Goal: Information Seeking & Learning: Learn about a topic

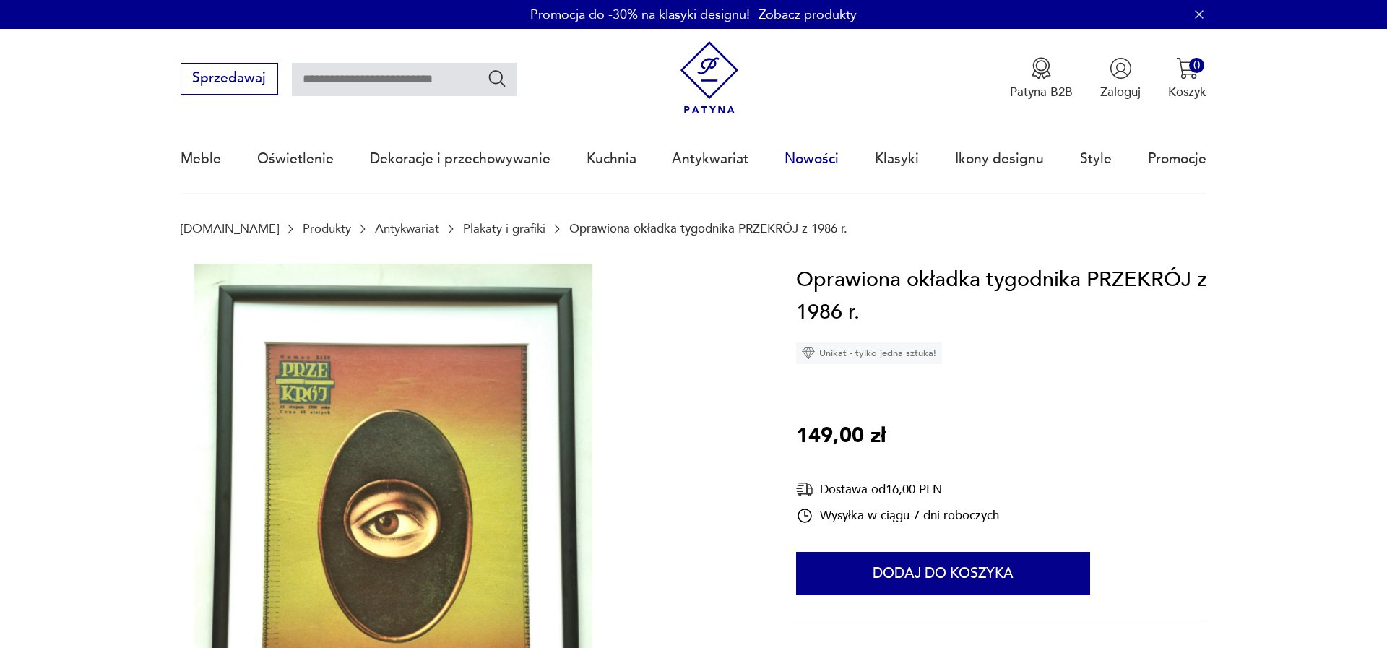
click at [818, 151] on link "Nowości" at bounding box center [811, 159] width 54 height 66
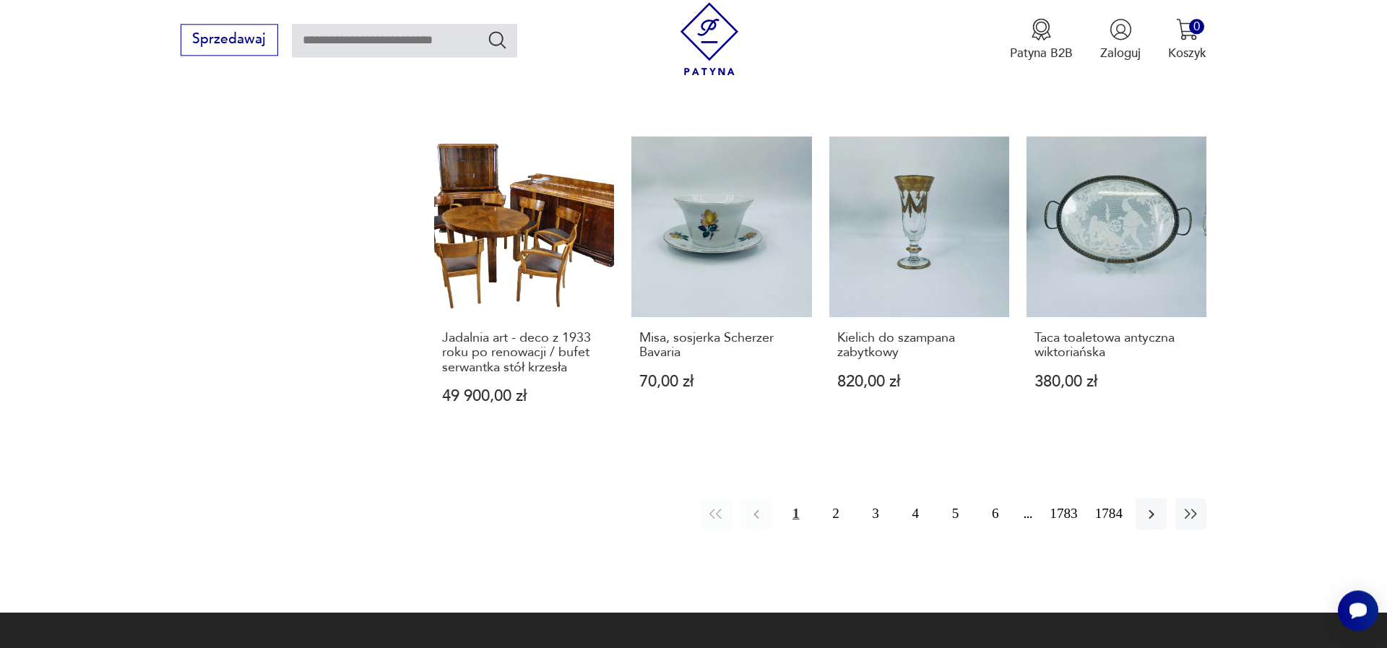
scroll to position [1417, 0]
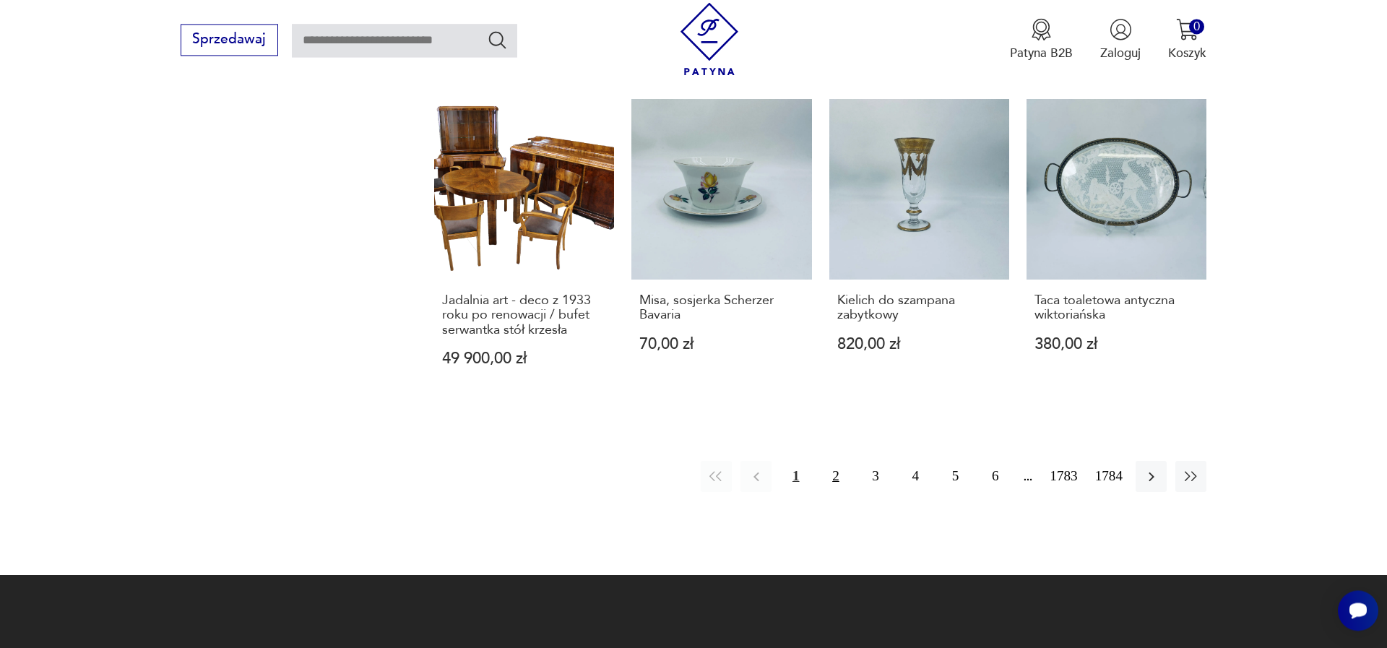
click at [820, 467] on button "2" at bounding box center [835, 476] width 31 height 31
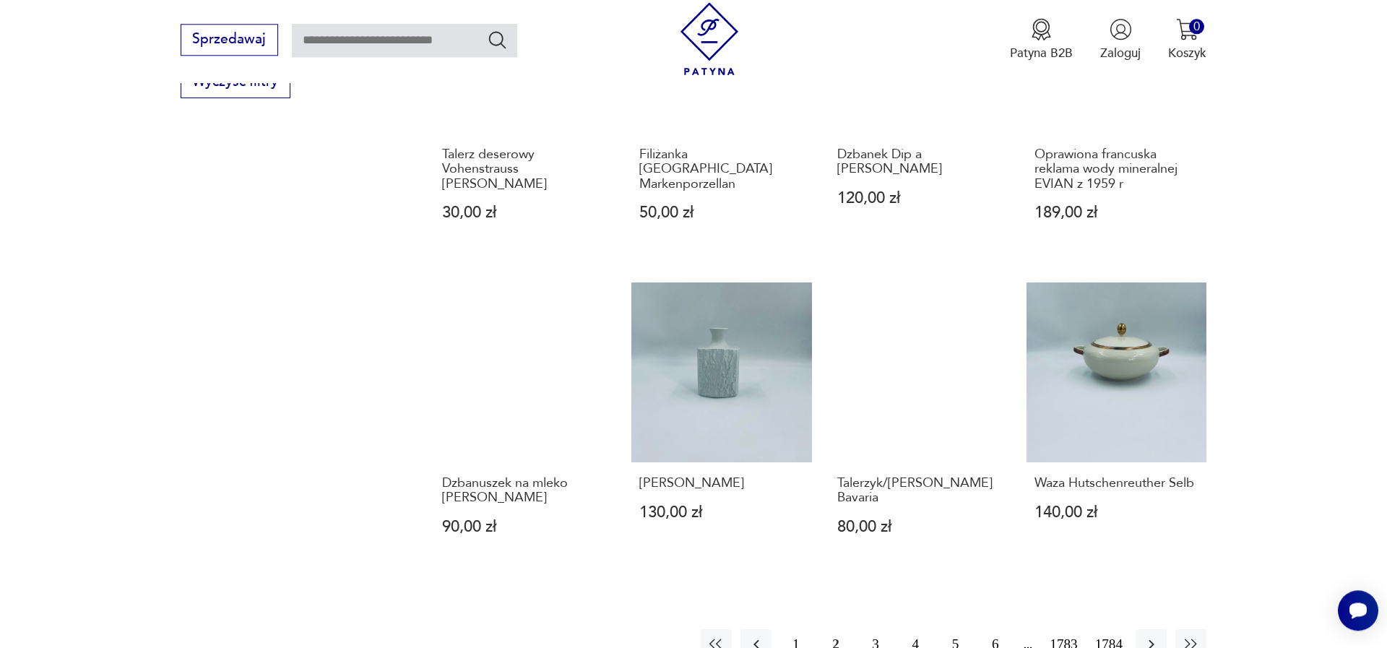
scroll to position [1234, 0]
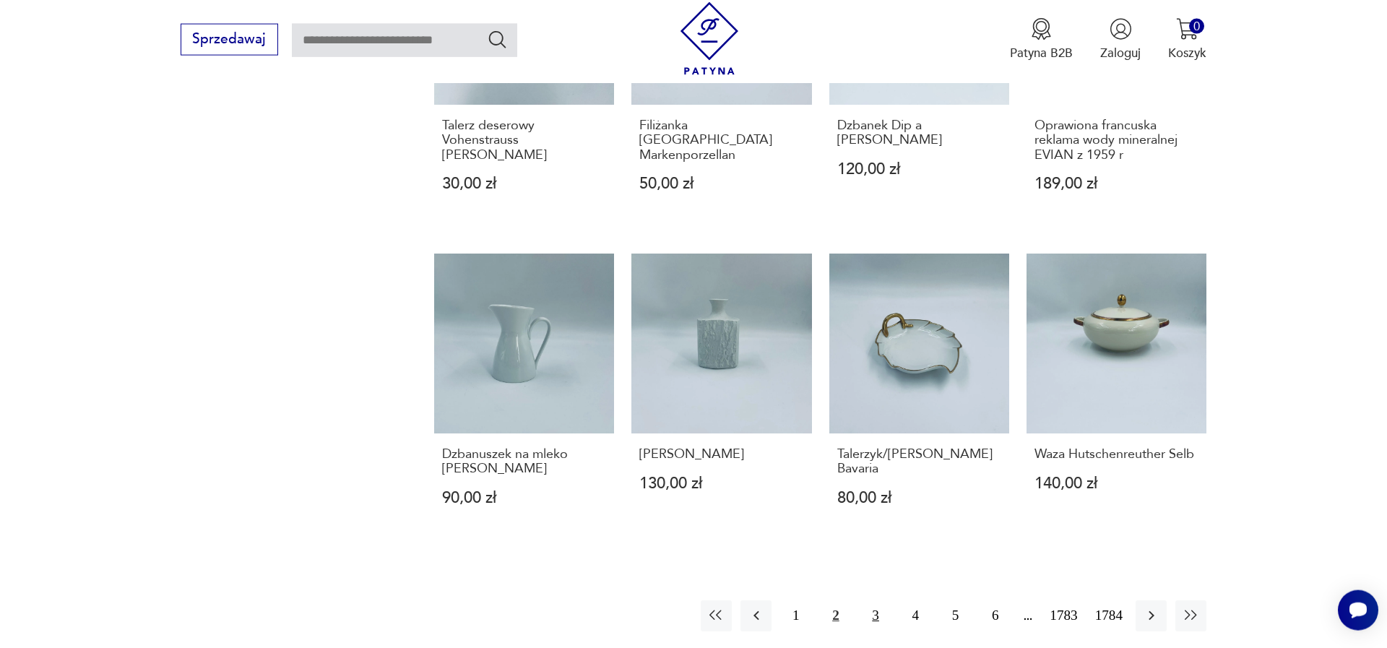
click at [864, 616] on button "3" at bounding box center [875, 615] width 31 height 31
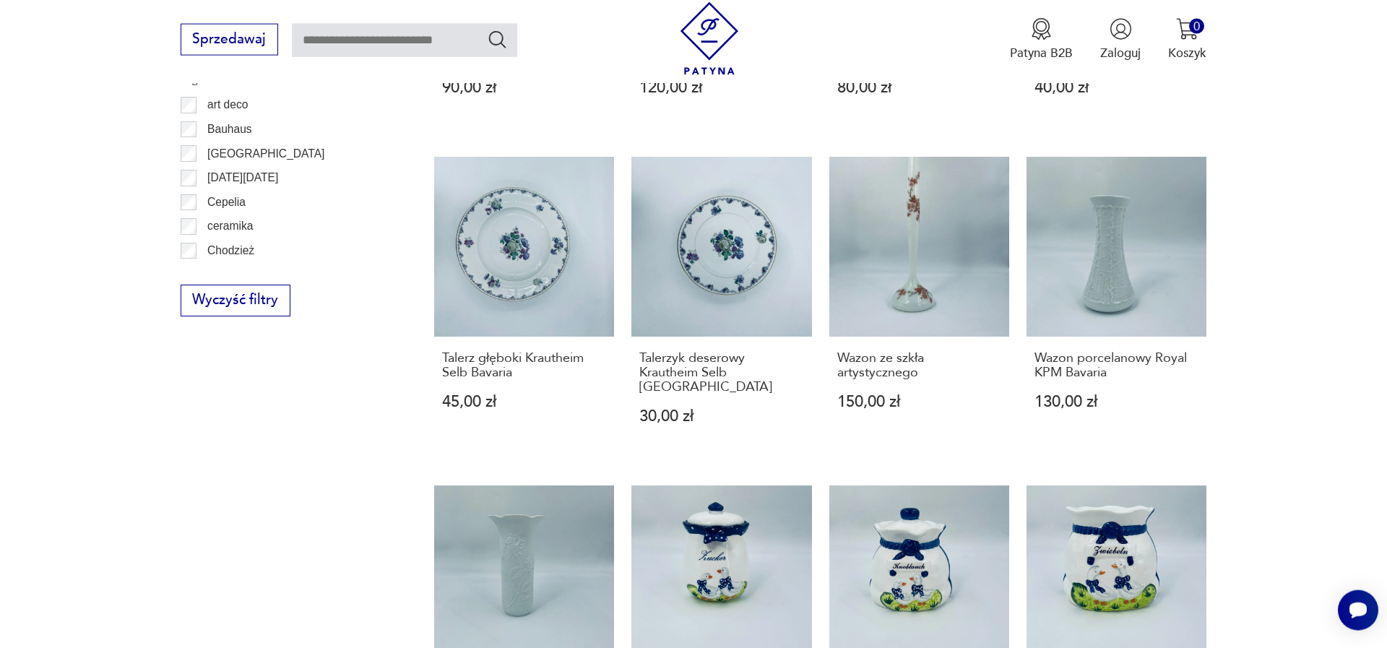
scroll to position [1398, 0]
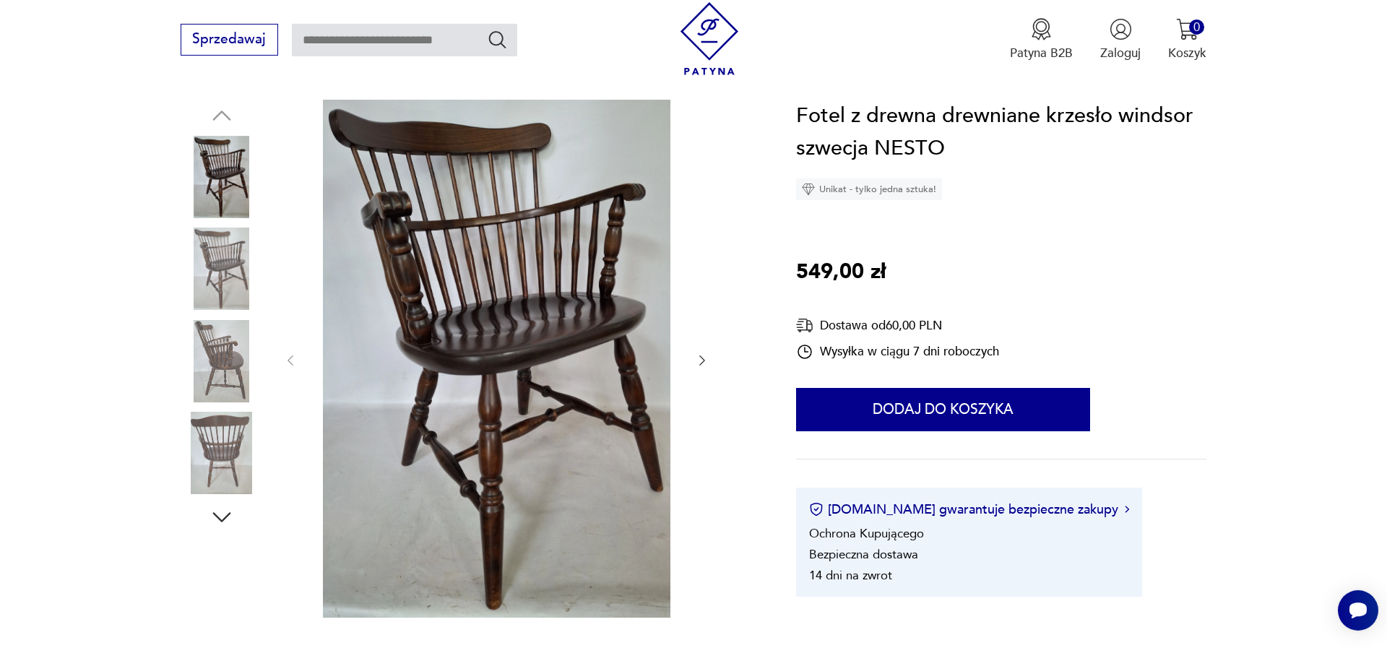
scroll to position [165, 0]
drag, startPoint x: 155, startPoint y: 462, endPoint x: 193, endPoint y: 459, distance: 37.7
click at [165, 459] on section "Opis produktu krzesło w stylu windsor produkcja szwedzka NESTO fotel w stanie d…" at bounding box center [693, 592] width 1387 height 987
click at [209, 459] on img at bounding box center [222, 452] width 82 height 82
